Goal: Task Accomplishment & Management: Manage account settings

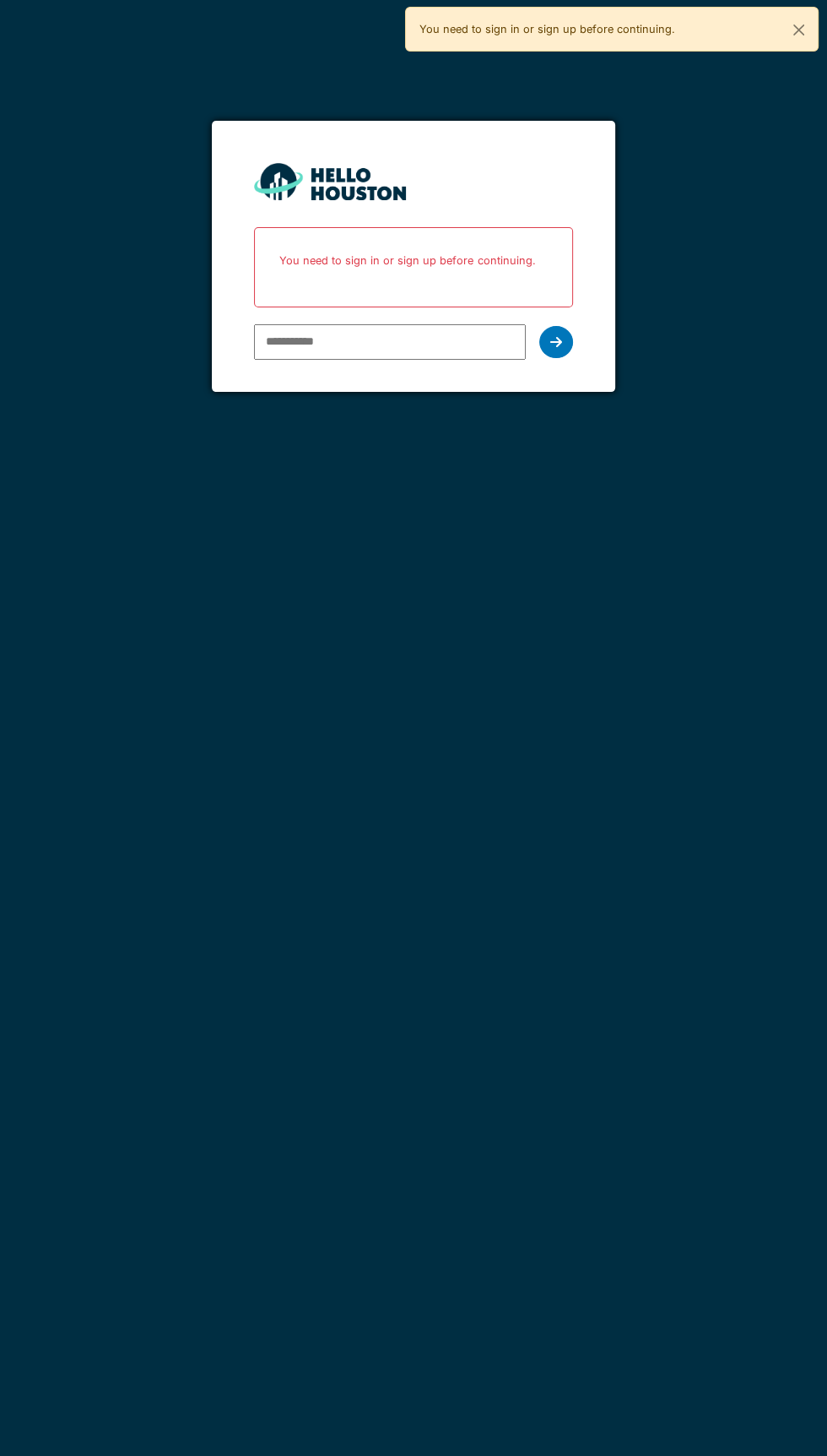
click at [437, 341] on input "email" at bounding box center [389, 342] width 271 height 36
type input "**********"
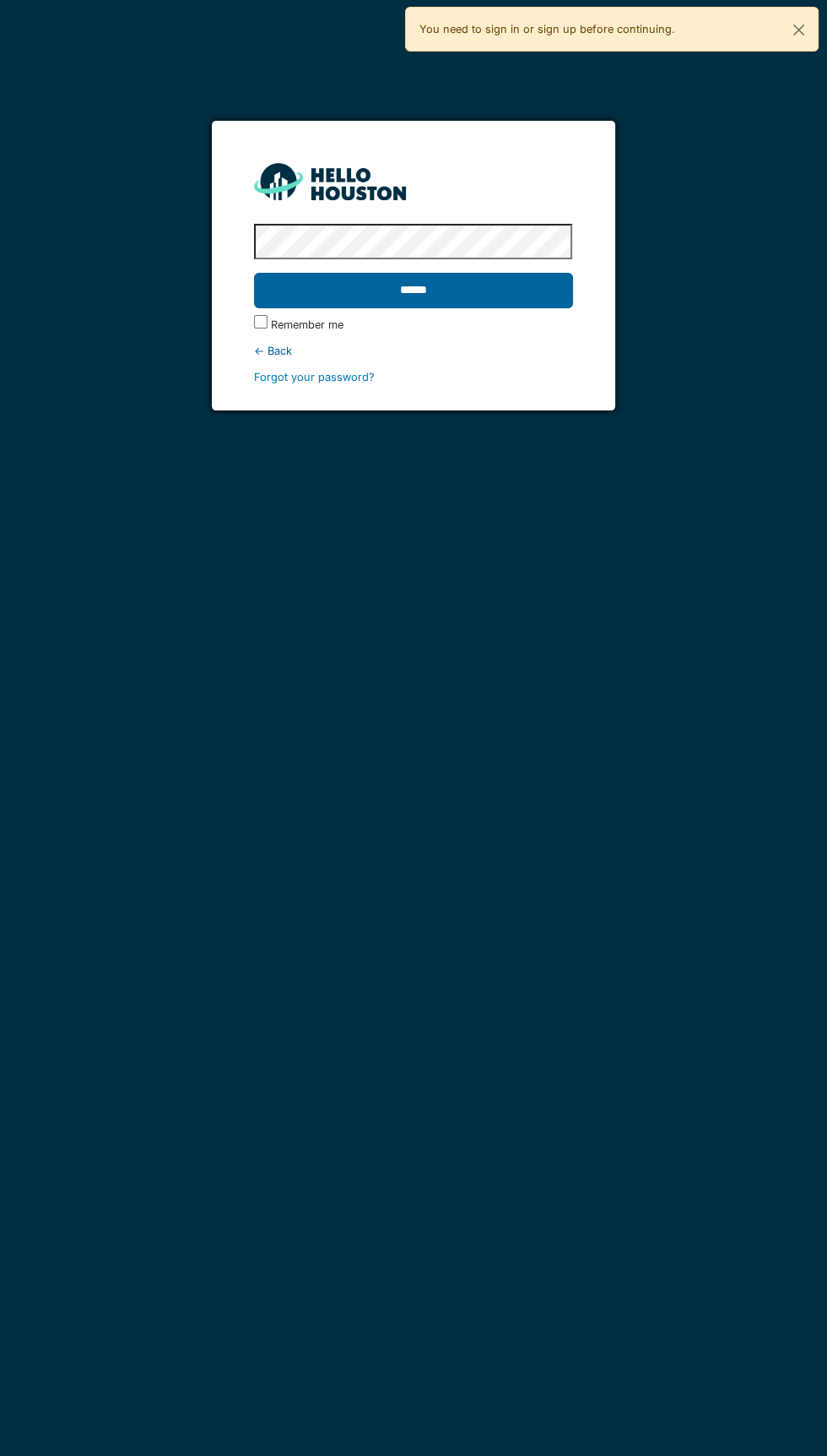
click at [499, 294] on input "******" at bounding box center [413, 291] width 318 height 36
